Goal: Find specific page/section: Find specific page/section

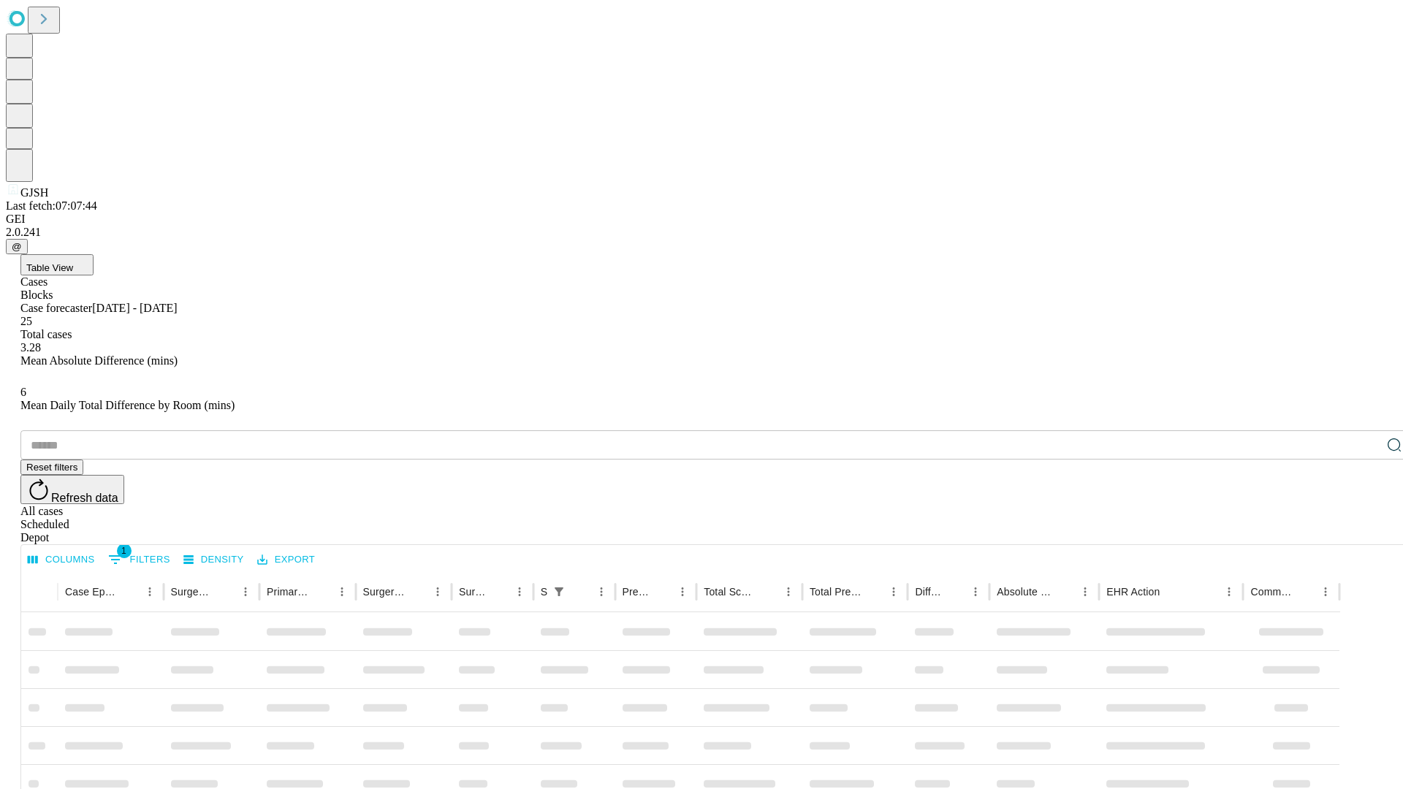
click at [1365, 531] on div "Depot" at bounding box center [715, 537] width 1391 height 13
